Goal: Task Accomplishment & Management: Use online tool/utility

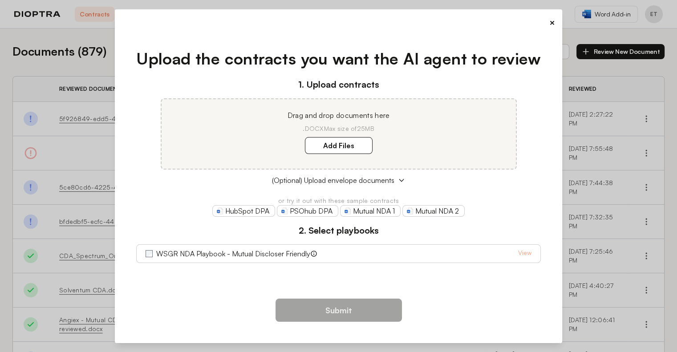
click at [264, 257] on label "WSGR NDA Playbook - Mutual Discloser Friendly" at bounding box center [233, 253] width 154 height 11
click at [361, 146] on label "Add Files" at bounding box center [339, 145] width 68 height 17
click at [0, 0] on here "Add Files" at bounding box center [0, 0] width 0 height 0
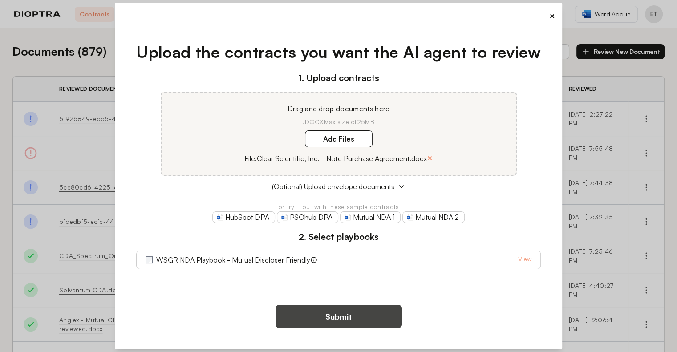
click at [367, 314] on button "Submit" at bounding box center [338, 316] width 126 height 23
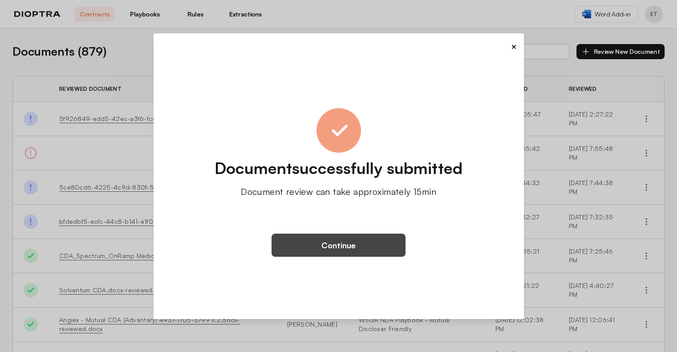
click at [349, 245] on button "Continue" at bounding box center [338, 245] width 134 height 23
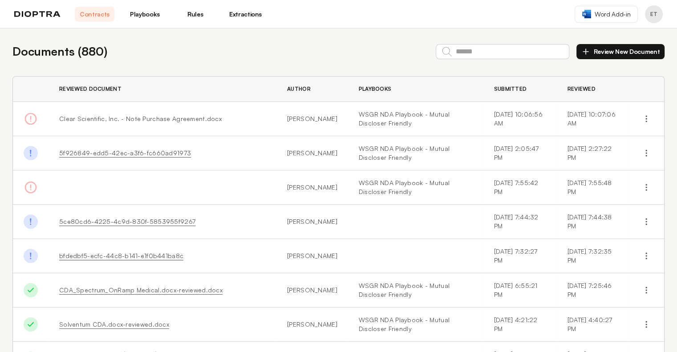
click at [150, 13] on link "Playbooks" at bounding box center [145, 14] width 40 height 15
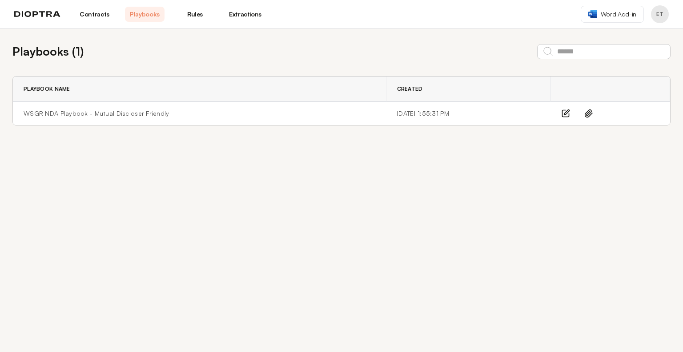
click at [199, 17] on link "Rules" at bounding box center [195, 14] width 40 height 15
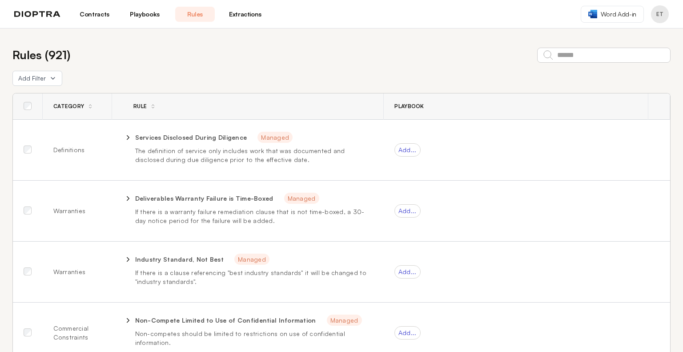
click at [97, 18] on link "Contracts" at bounding box center [95, 14] width 40 height 15
